Goal: Information Seeking & Learning: Learn about a topic

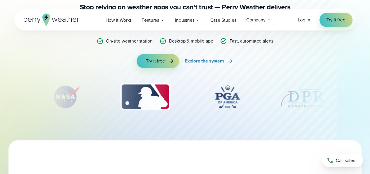
scroll to position [29, 0]
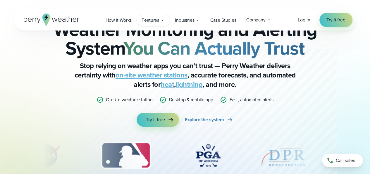
click at [160, 21] on div "Features Explore All Features Explore Perry Weather's on-site weather hardware …" at bounding box center [153, 20] width 33 height 12
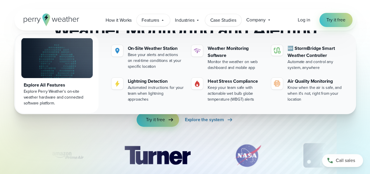
scroll to position [0, 0]
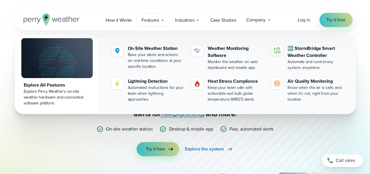
click at [72, 76] on img at bounding box center [56, 58] width 71 height 40
